Goal: Register for event/course

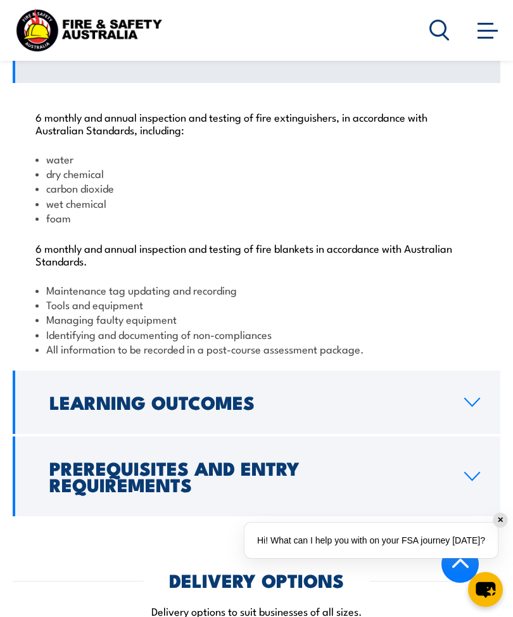
scroll to position [1542, 0]
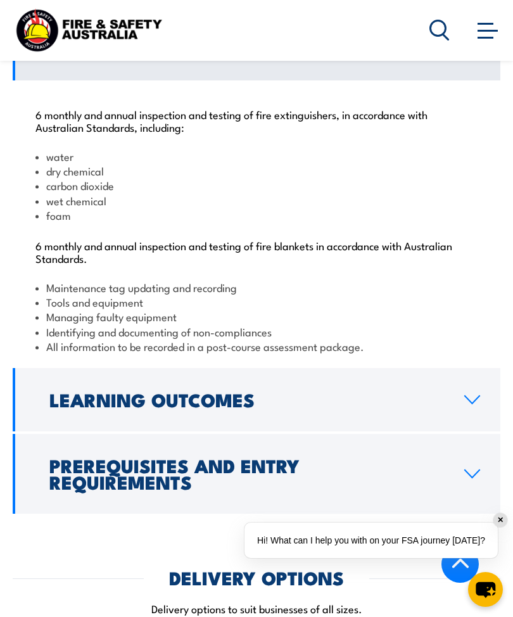
click at [470, 395] on icon at bounding box center [472, 400] width 17 height 10
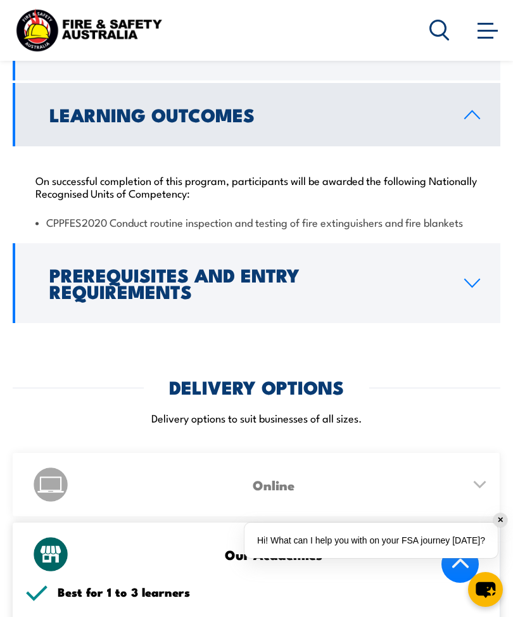
click at [467, 112] on link "Learning Outcomes" at bounding box center [257, 114] width 488 height 63
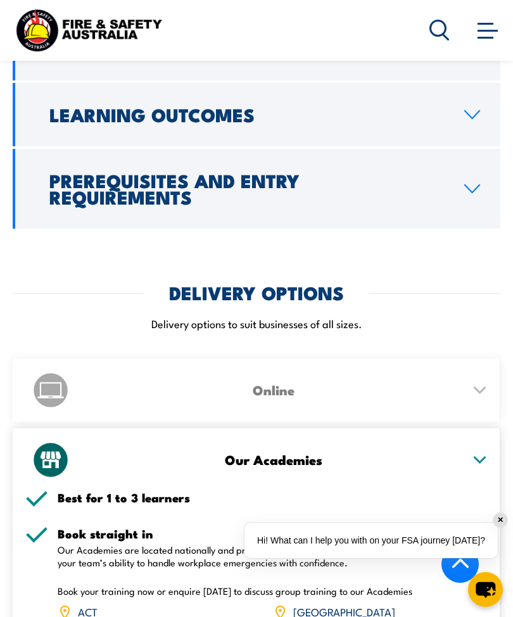
click at [467, 183] on link "Prerequisites and Entry Requirements" at bounding box center [257, 189] width 488 height 80
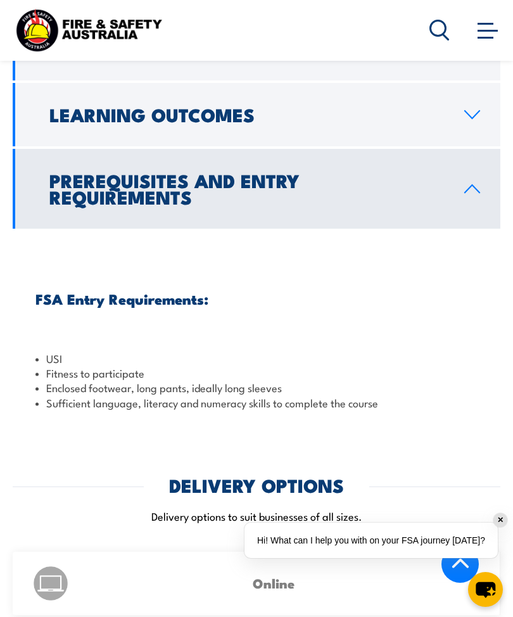
click at [469, 184] on icon at bounding box center [472, 189] width 17 height 10
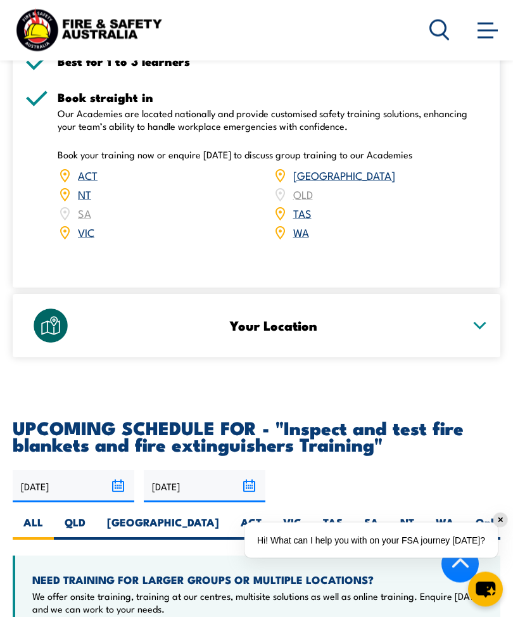
scroll to position [1979, 0]
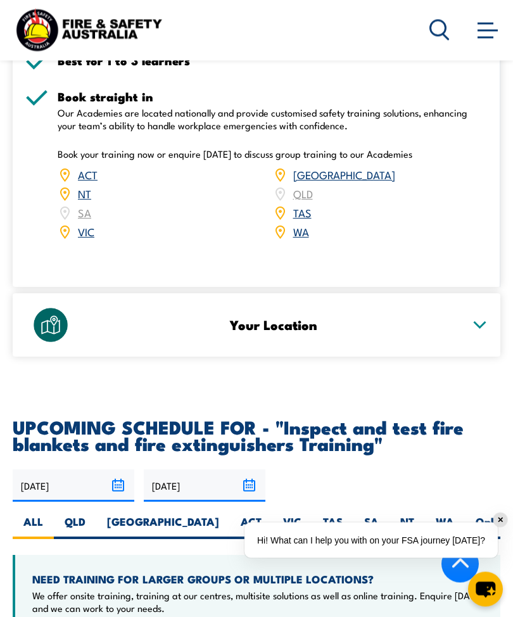
click at [425, 516] on label "WA" at bounding box center [445, 527] width 40 height 25
click at [455, 516] on input "WA" at bounding box center [459, 519] width 8 height 8
radio input "true"
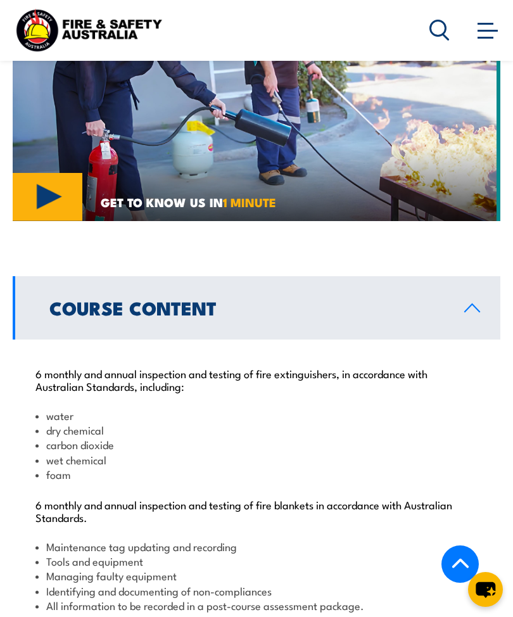
scroll to position [1275, 0]
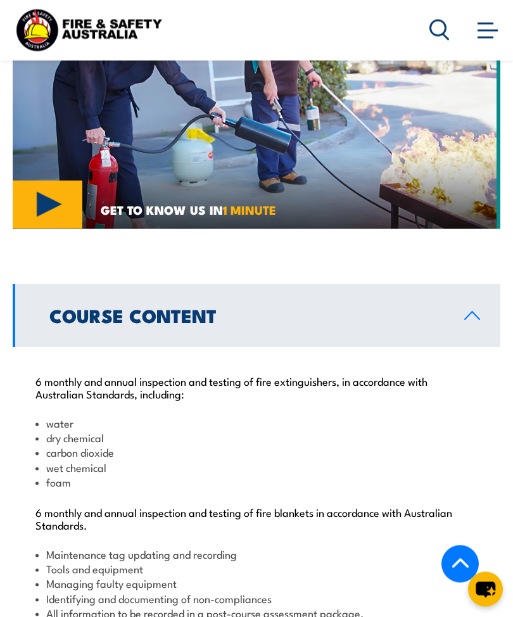
click at [469, 311] on icon at bounding box center [472, 316] width 17 height 10
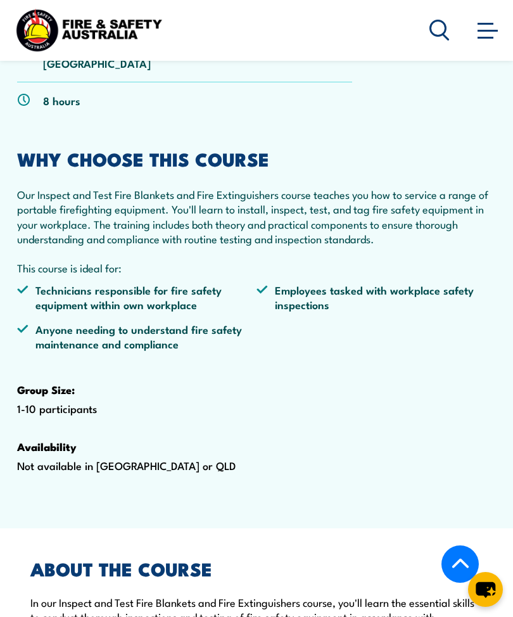
scroll to position [472, 0]
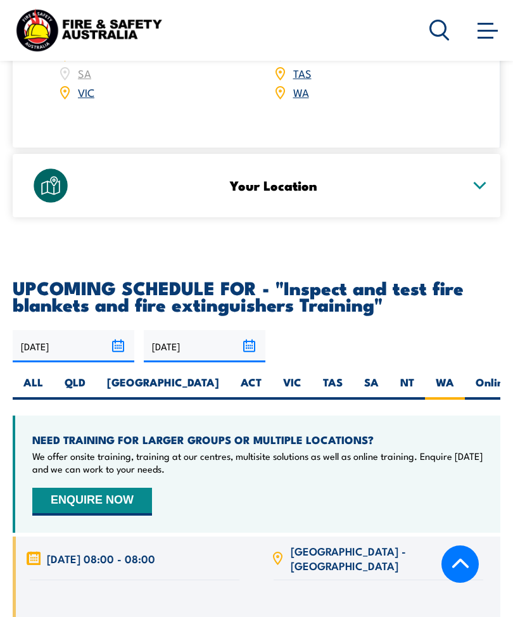
scroll to position [2403, 0]
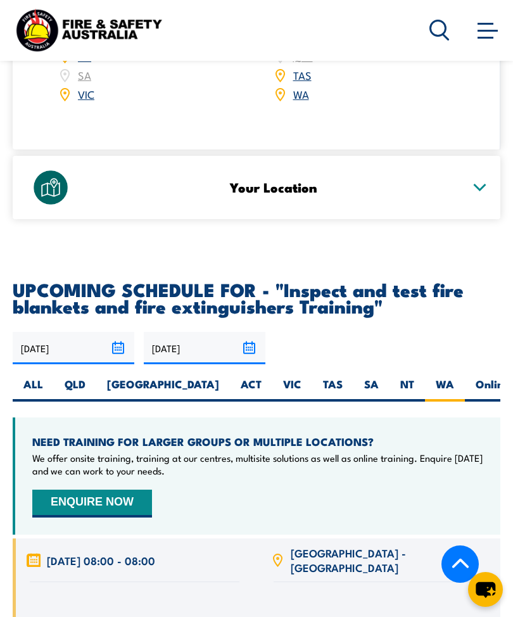
click at [465, 377] on label "Online" at bounding box center [492, 389] width 55 height 25
click at [510, 377] on input "Online" at bounding box center [514, 381] width 8 height 8
radio input "true"
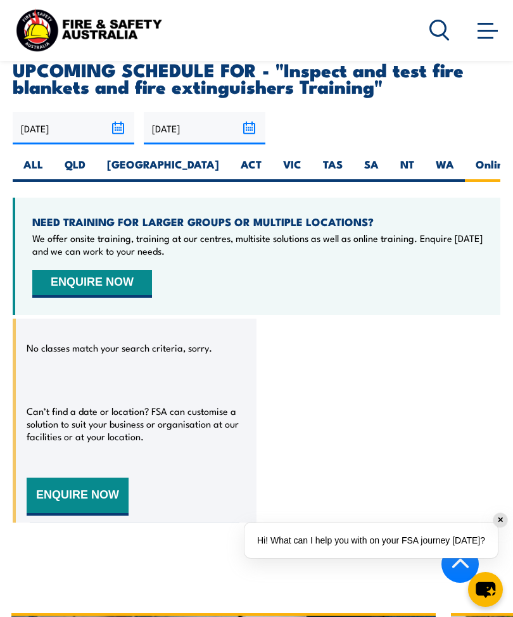
scroll to position [2619, 0]
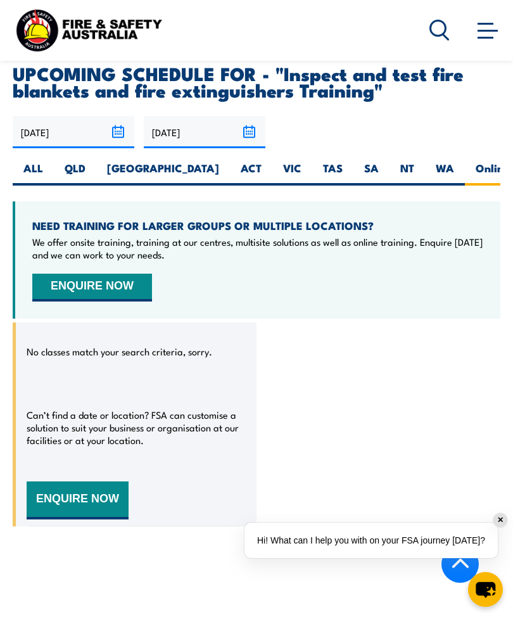
click at [425, 161] on label "WA" at bounding box center [445, 173] width 40 height 25
click at [455, 161] on input "WA" at bounding box center [459, 165] width 8 height 8
radio input "true"
